Goal: Book appointment/travel/reservation

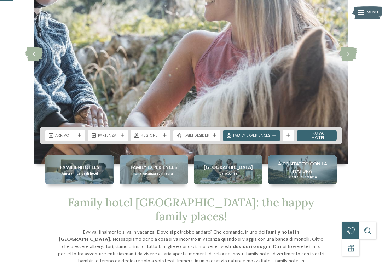
scroll to position [83, 0]
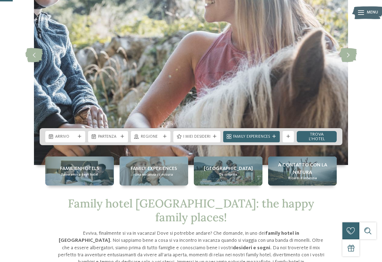
click at [299, 175] on span "A contatto con la natura" at bounding box center [302, 168] width 63 height 14
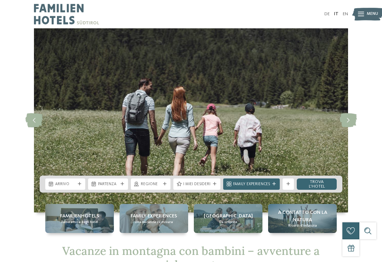
click at [63, 182] on span "Arrivo" at bounding box center [65, 184] width 20 height 6
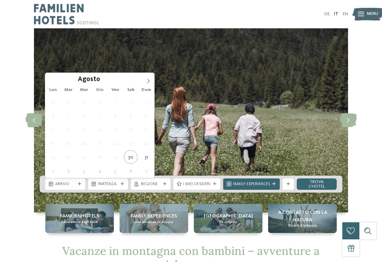
click at [151, 79] on span at bounding box center [148, 79] width 12 height 12
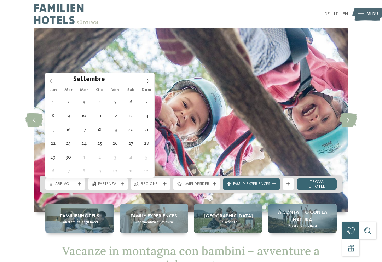
click at [148, 81] on icon at bounding box center [148, 80] width 5 height 5
click at [150, 81] on icon at bounding box center [148, 80] width 5 height 5
click at [151, 77] on span at bounding box center [148, 79] width 12 height 12
click at [152, 78] on span at bounding box center [148, 79] width 12 height 12
type input "****"
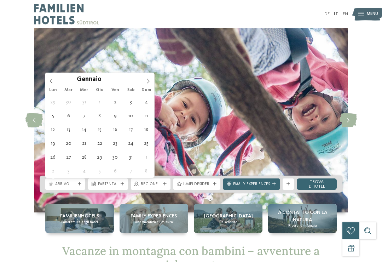
type div "[DATE]"
type input "****"
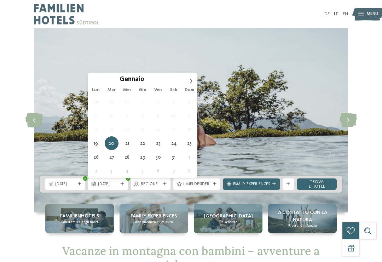
type div "[DATE]"
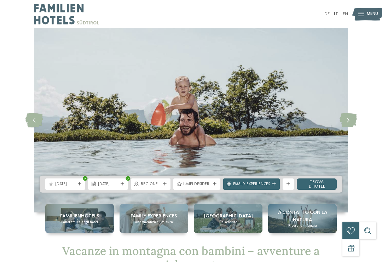
click at [153, 186] on span "Regione" at bounding box center [151, 184] width 20 height 6
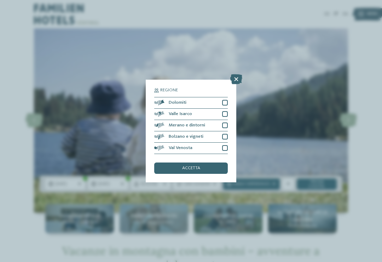
click at [225, 122] on div at bounding box center [225, 125] width 6 height 6
click at [198, 166] on span "accetta" at bounding box center [191, 168] width 18 height 5
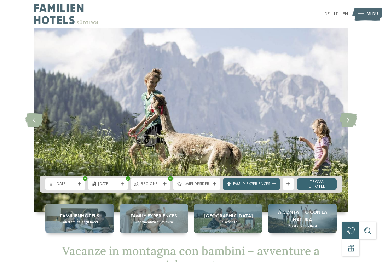
click at [214, 185] on icon at bounding box center [215, 184] width 4 height 4
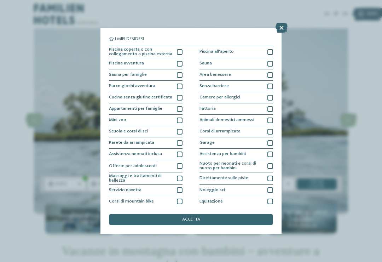
click at [182, 95] on div at bounding box center [180, 98] width 6 height 6
click at [180, 120] on div at bounding box center [180, 120] width 6 height 6
click at [182, 127] on div "Scuola e corsi di sci" at bounding box center [146, 131] width 74 height 11
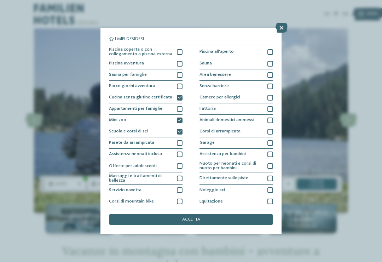
click at [190, 217] on span "accetta" at bounding box center [191, 219] width 18 height 5
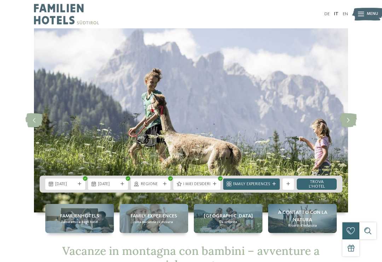
click at [270, 180] on div "Family Experiences" at bounding box center [251, 183] width 57 height 11
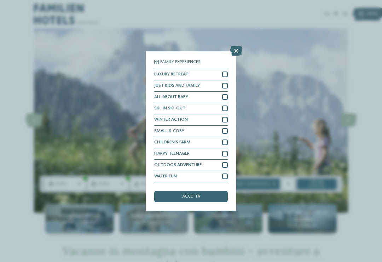
click at [195, 194] on span "accetta" at bounding box center [191, 196] width 18 height 5
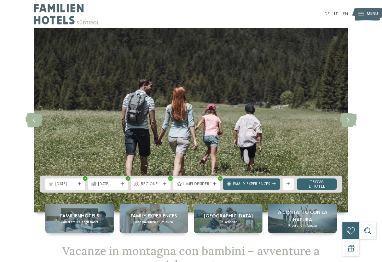
click at [274, 184] on icon at bounding box center [274, 184] width 4 height 4
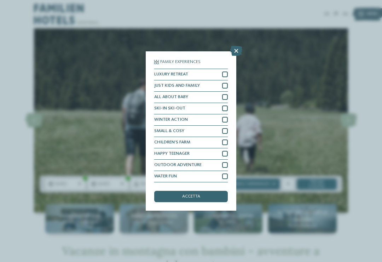
click at [226, 139] on div at bounding box center [225, 142] width 6 height 6
click at [226, 80] on div "JUST KIDS AND FAMILY" at bounding box center [191, 85] width 74 height 11
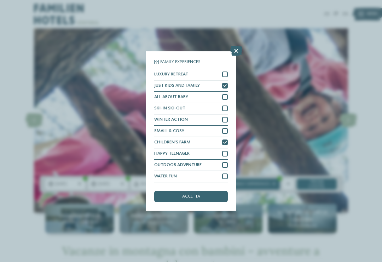
click at [212, 155] on div "Family Experiences LUXURY RETREAT JUST KIDS AND FAMILY ALL ABOUT BABY" at bounding box center [191, 131] width 74 height 142
click at [194, 194] on span "accetta" at bounding box center [191, 196] width 18 height 5
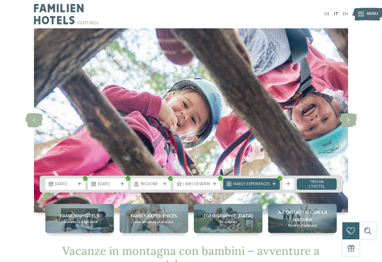
click at [318, 180] on link "trova l’hotel" at bounding box center [317, 183] width 40 height 11
